Goal: Information Seeking & Learning: Understand process/instructions

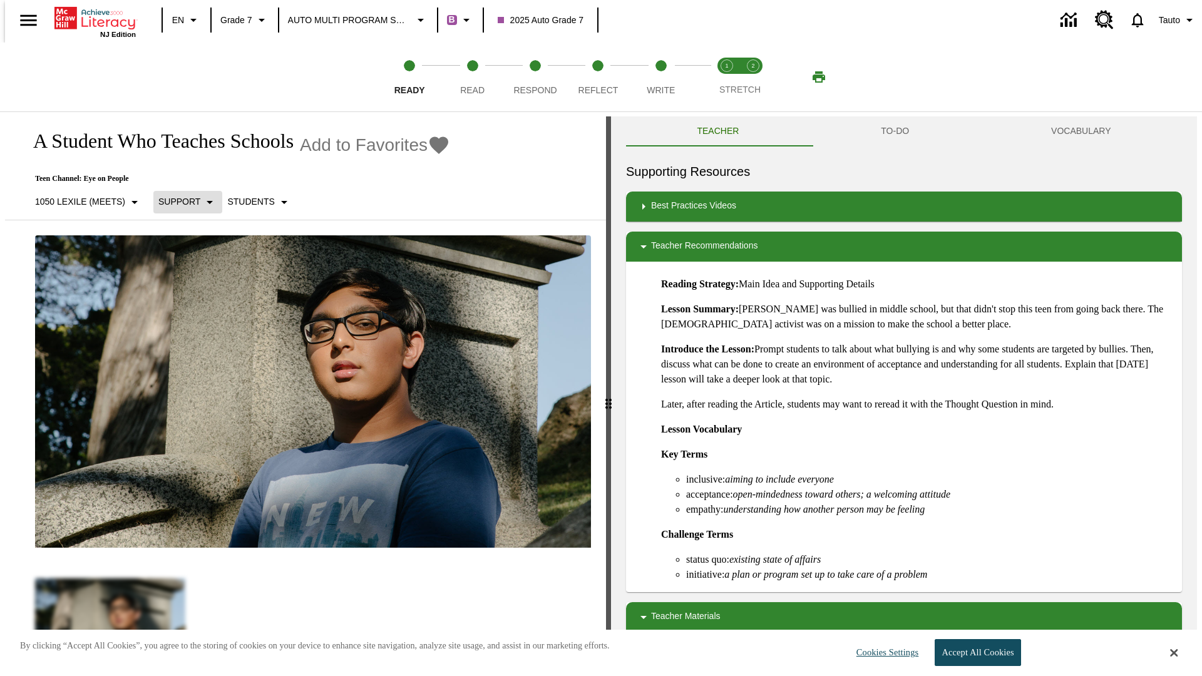
click at [182, 202] on p "Support" at bounding box center [179, 201] width 42 height 13
click at [83, 195] on p "1050 Lexile (Meets)" at bounding box center [80, 201] width 90 height 13
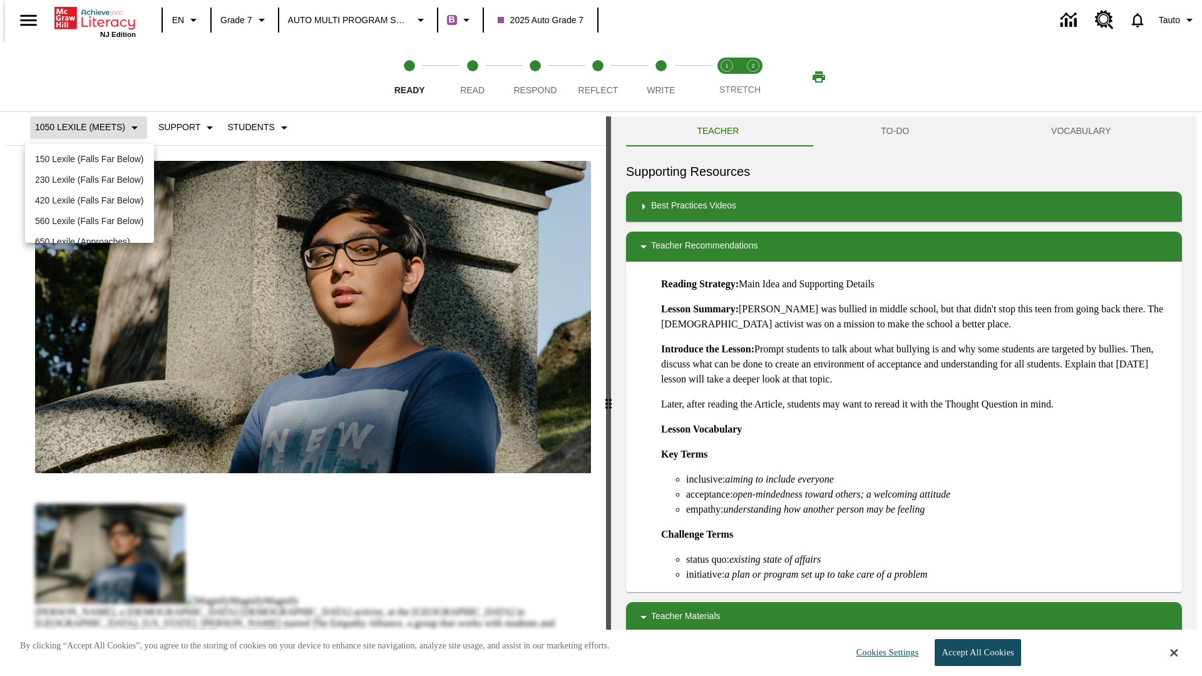
scroll to position [131, 0]
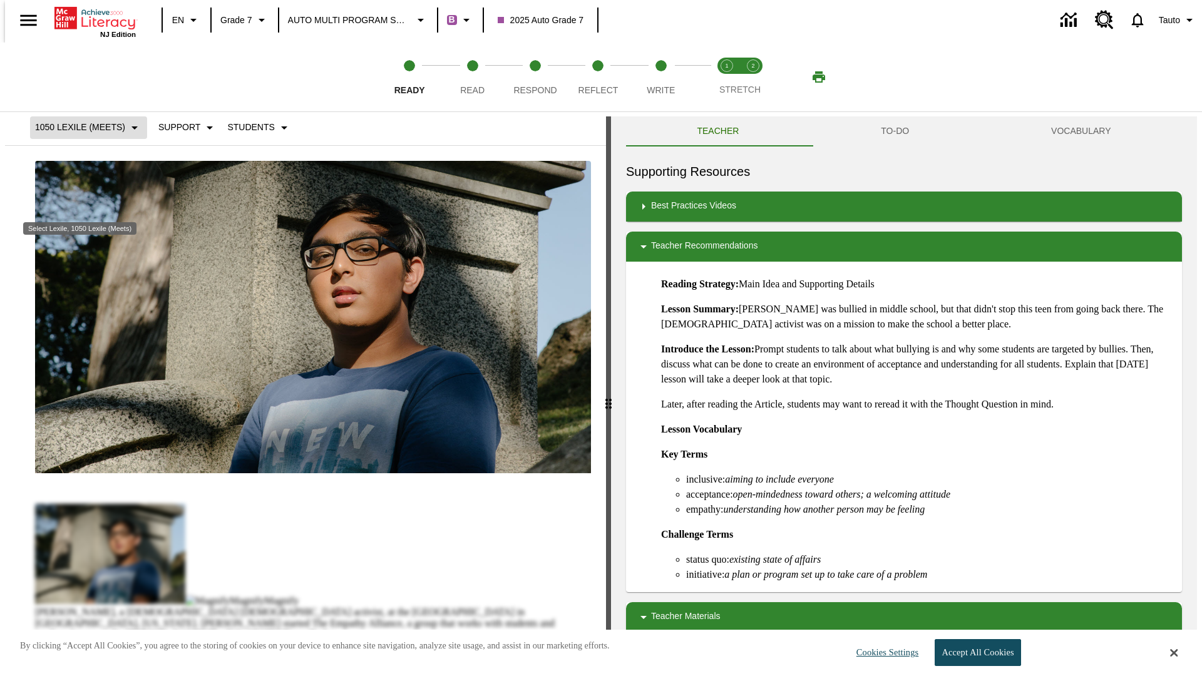
click at [83, 134] on p "1050 Lexile (Meets)" at bounding box center [80, 127] width 90 height 13
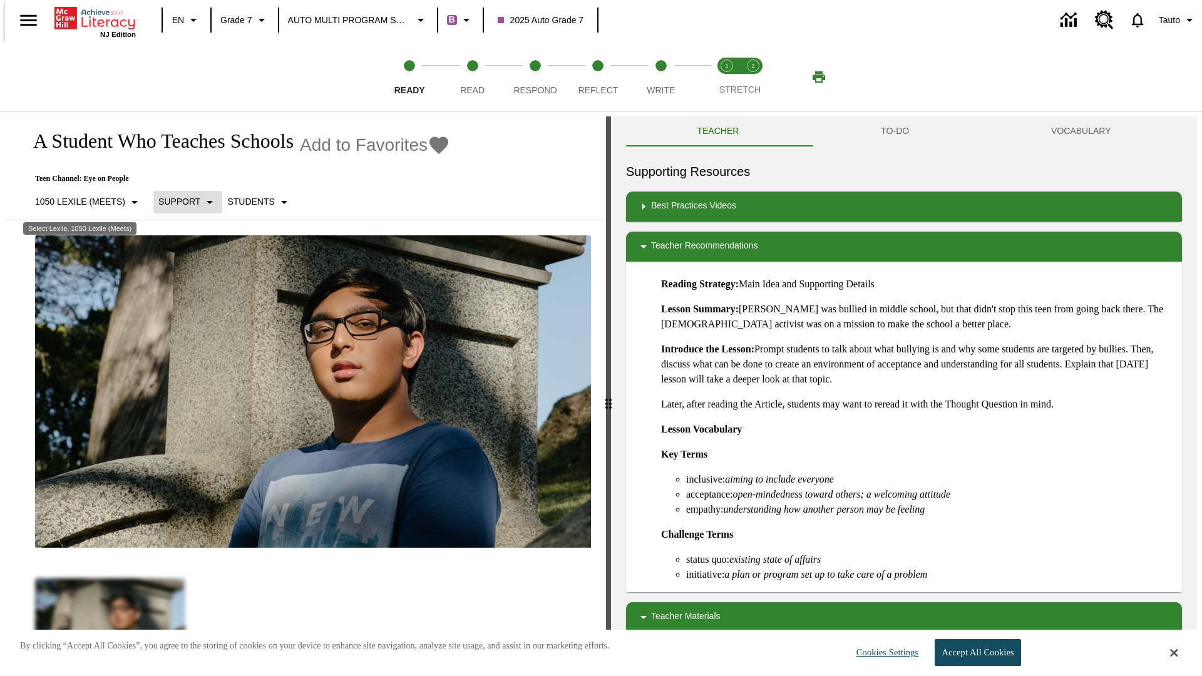
click at [182, 202] on p "Support" at bounding box center [179, 201] width 42 height 13
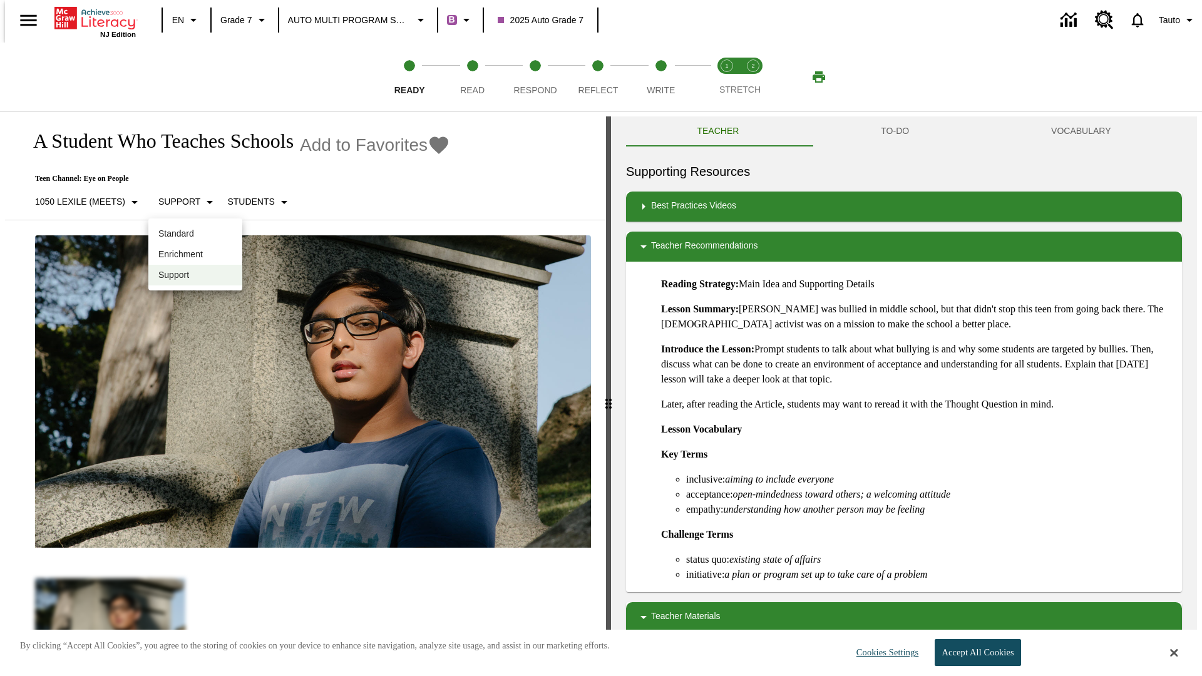
click at [195, 254] on p "Enrichment" at bounding box center [195, 254] width 74 height 13
